Goal: Task Accomplishment & Management: Manage account settings

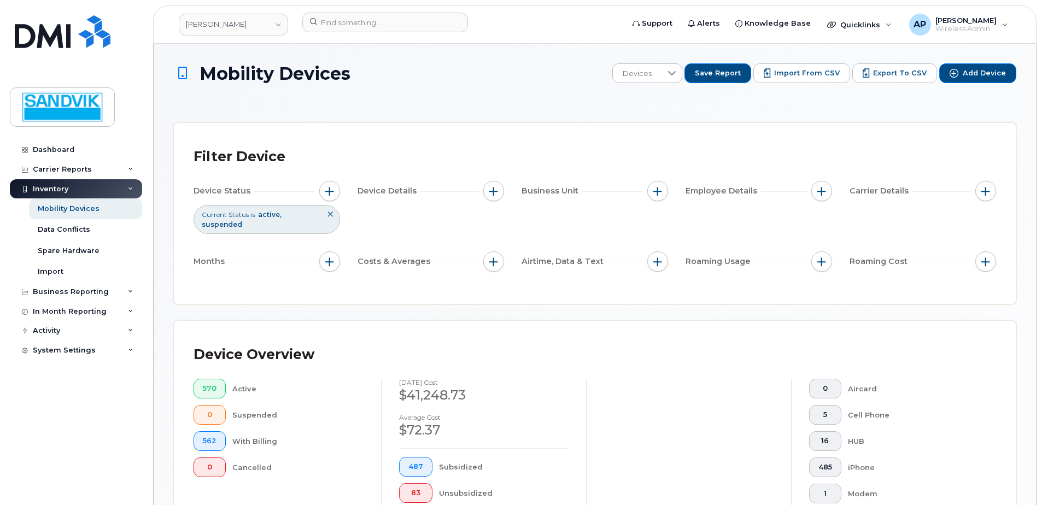
scroll to position [295, 0]
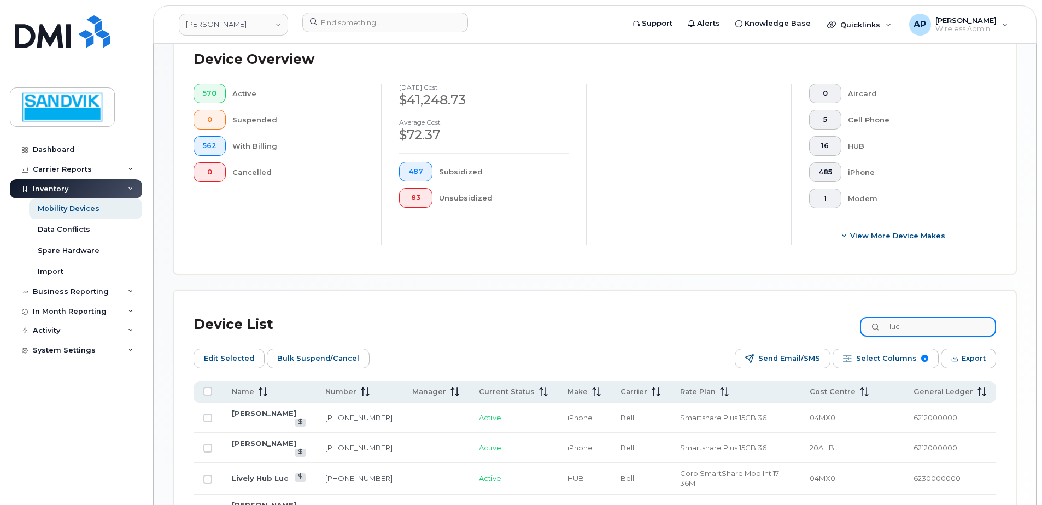
drag, startPoint x: 914, startPoint y: 327, endPoint x: 830, endPoint y: 327, distance: 83.6
click at [830, 327] on div "Device List luc" at bounding box center [595, 325] width 803 height 28
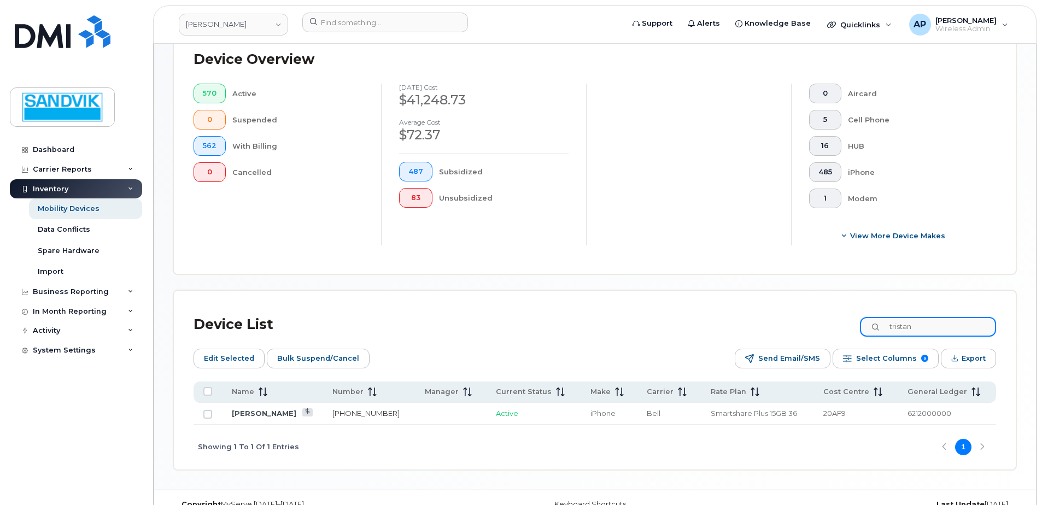
type input "tristan"
click at [354, 414] on link "778-246-6131" at bounding box center [365, 413] width 67 height 9
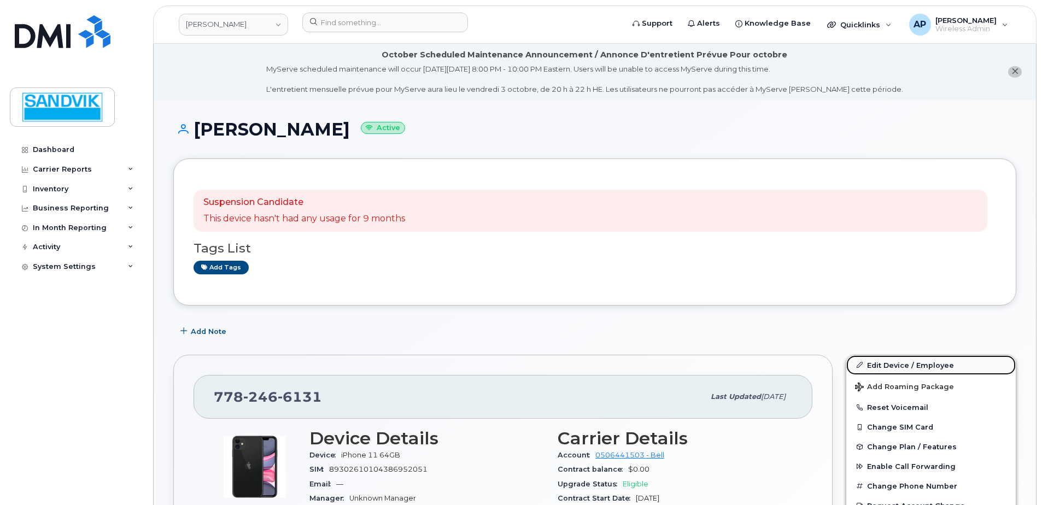
drag, startPoint x: 906, startPoint y: 361, endPoint x: 881, endPoint y: 371, distance: 27.0
click at [906, 361] on link "Edit Device / Employee" at bounding box center [930, 365] width 169 height 20
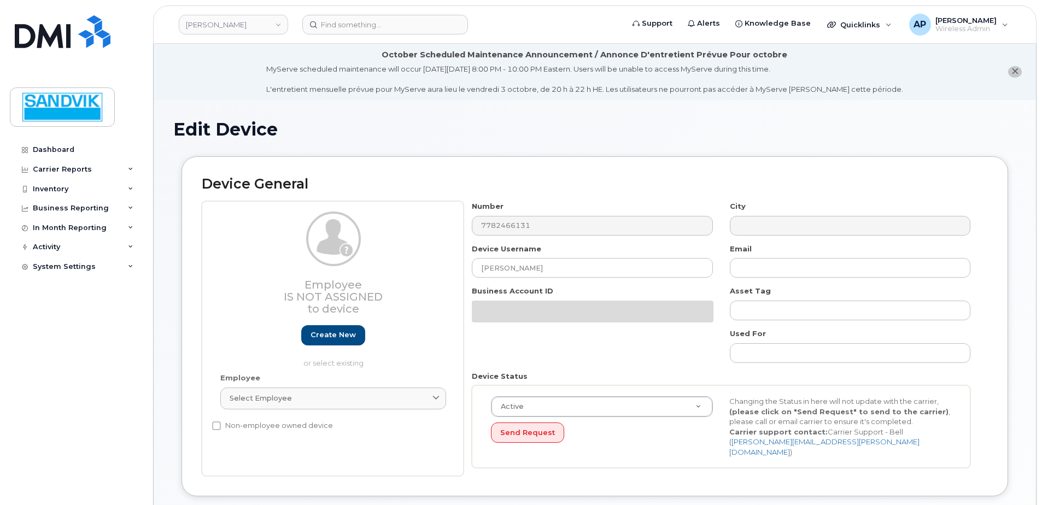
select select "582100"
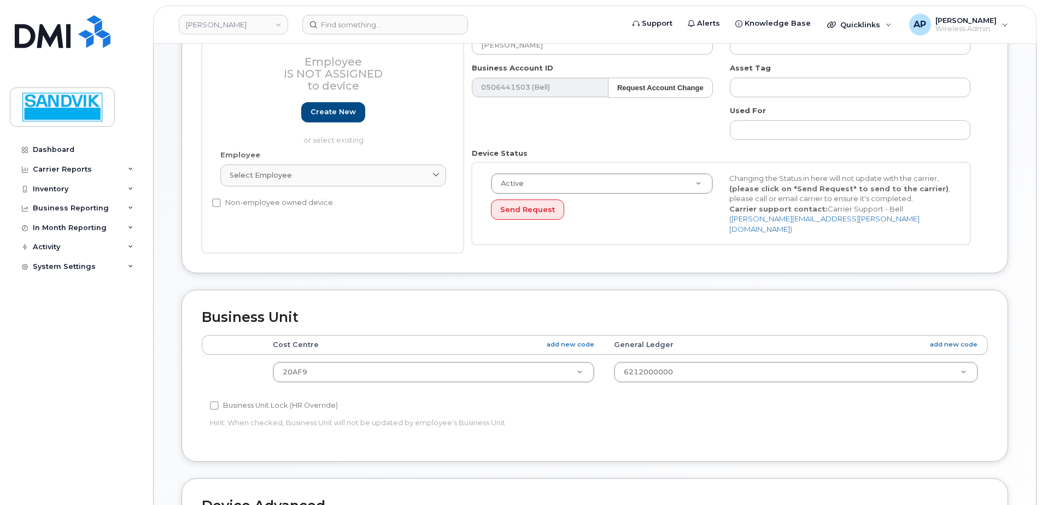
scroll to position [164, 0]
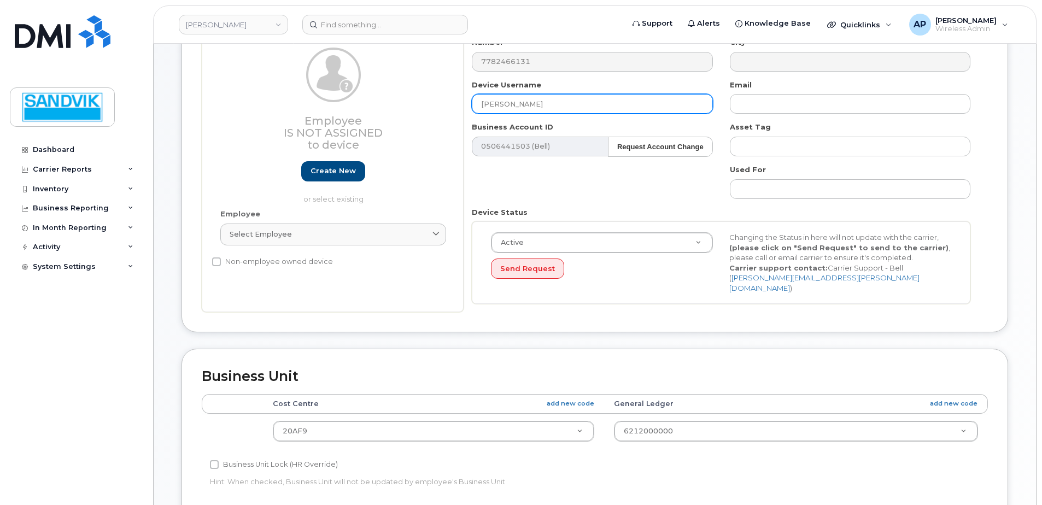
drag, startPoint x: 563, startPoint y: 107, endPoint x: 431, endPoint y: 101, distance: 131.9
click at [431, 101] on div "Employee Is not assigned to device Create new or select existing Employee Selec…" at bounding box center [595, 174] width 786 height 275
type input "[PERSON_NAME]"
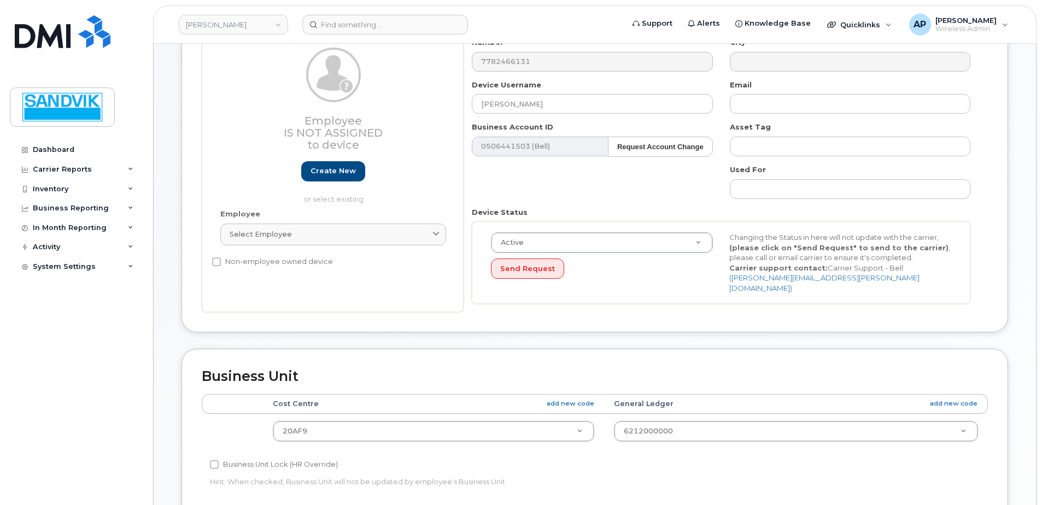
click at [423, 358] on div "Business Unit Accounting Categories Rules Cost Centre add new code General Ledg…" at bounding box center [594, 435] width 827 height 172
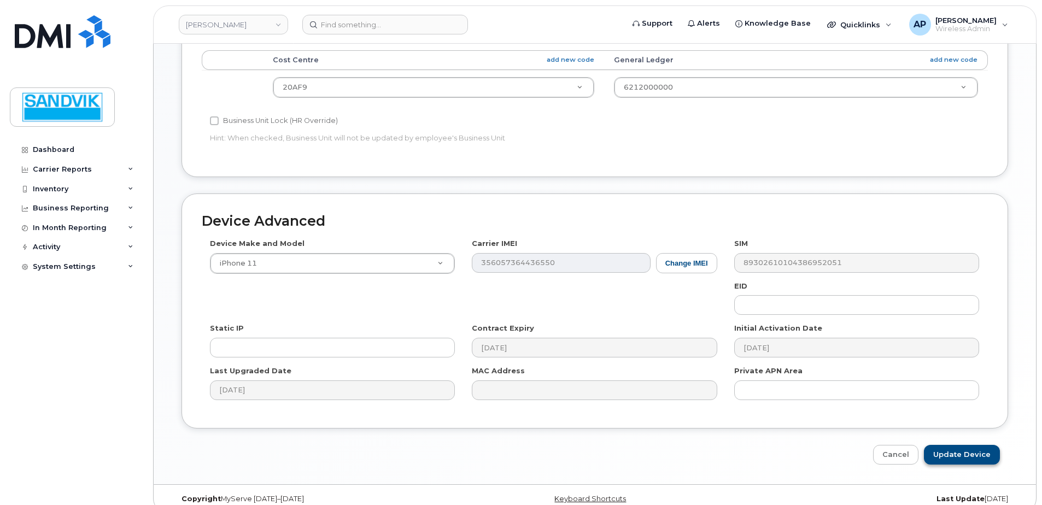
scroll to position [512, 0]
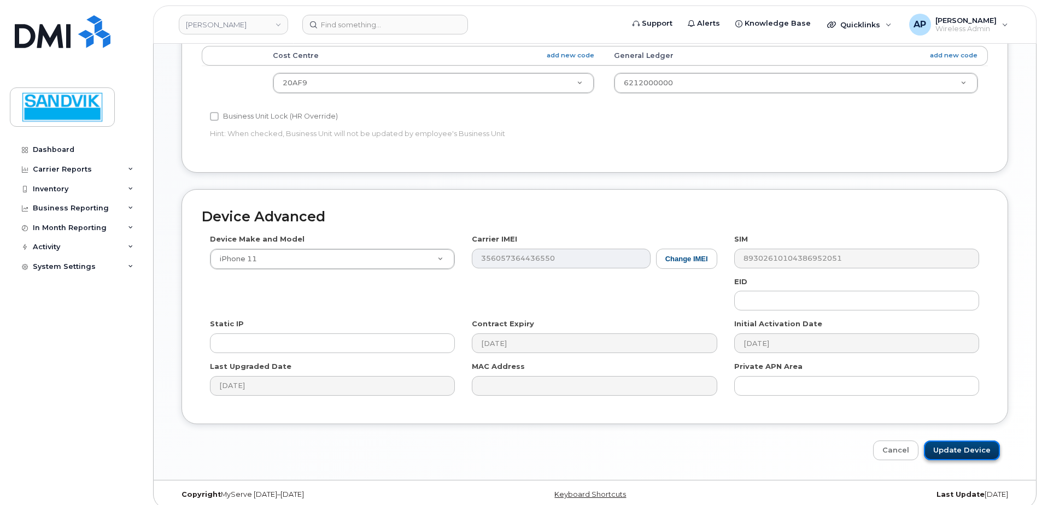
click at [972, 442] on input "Update Device" at bounding box center [962, 451] width 76 height 20
type input "Saving..."
